Goal: Task Accomplishment & Management: Manage account settings

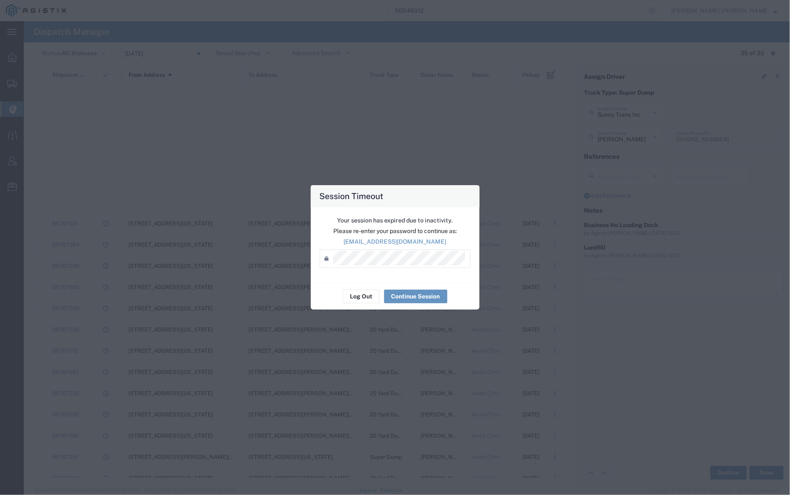
scroll to position [350, 0]
click at [368, 303] on div "Log Out Continue Session" at bounding box center [395, 296] width 169 height 27
click at [366, 296] on button "Log Out" at bounding box center [361, 297] width 37 height 14
